Goal: Information Seeking & Learning: Learn about a topic

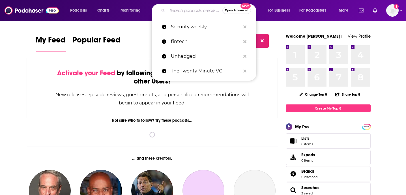
click at [196, 11] on input "Search podcasts, credits, & more..." at bounding box center [194, 10] width 55 height 9
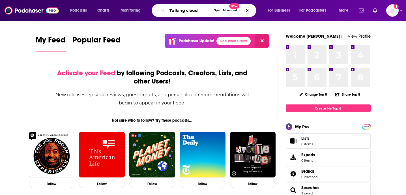
type input "Talking cloud"
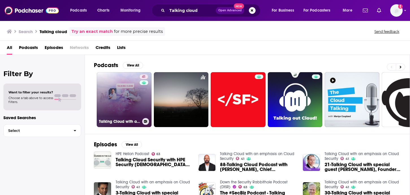
click at [131, 111] on link "41 Talking Cloud with an emphasis on Cloud Security" at bounding box center [124, 99] width 55 height 55
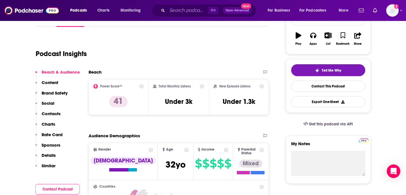
scroll to position [98, 0]
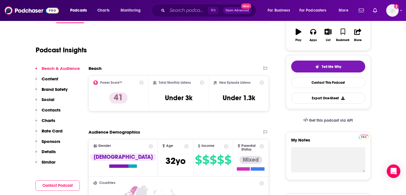
click at [56, 151] on div "Reach & Audience Content Brand Safety Social Contacts Charts Rate Card Sponsors…" at bounding box center [57, 118] width 44 height 104
click at [49, 151] on p "Details" at bounding box center [49, 151] width 14 height 5
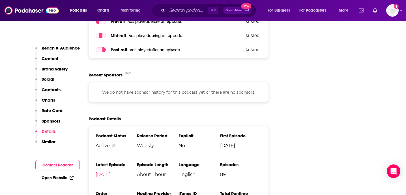
scroll to position [763, 0]
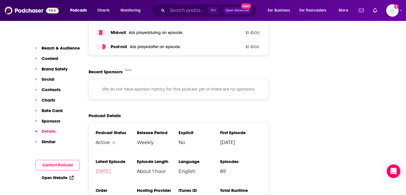
click at [53, 110] on p "Rate Card" at bounding box center [52, 110] width 21 height 5
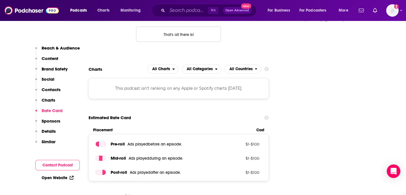
scroll to position [636, 0]
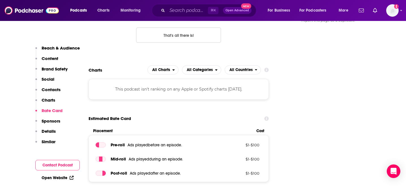
click at [52, 100] on p "Charts" at bounding box center [49, 99] width 14 height 5
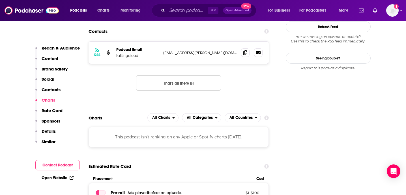
click at [49, 92] on p "Contacts" at bounding box center [51, 89] width 19 height 5
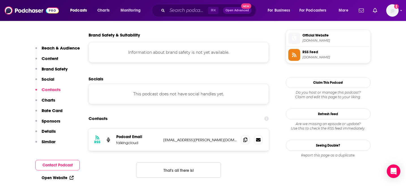
click at [51, 82] on p "Social" at bounding box center [48, 78] width 13 height 5
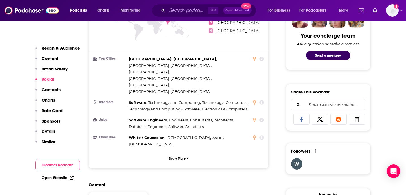
scroll to position [47, 0]
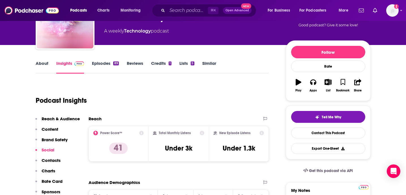
scroll to position [0, 0]
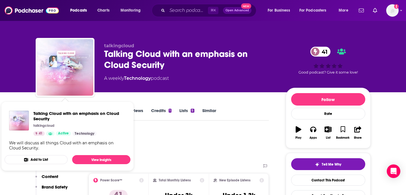
click at [206, 148] on div "Podcast Insights" at bounding box center [150, 144] width 229 height 29
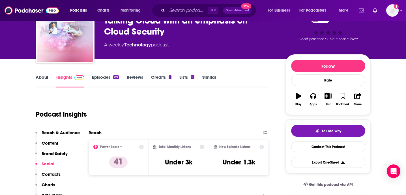
scroll to position [34, 0]
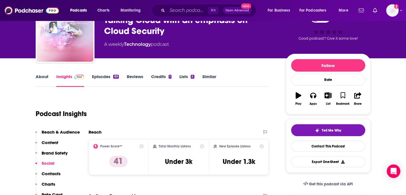
click at [73, 129] on p "Reach & Audience" at bounding box center [61, 131] width 38 height 5
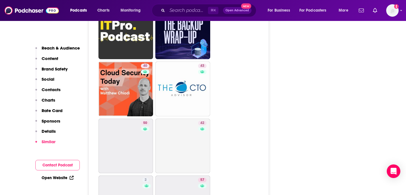
scroll to position [1392, 0]
